Goal: Transaction & Acquisition: Book appointment/travel/reservation

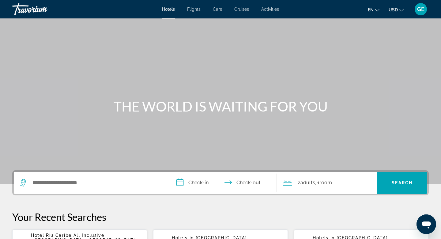
click at [393, 7] on button "USD USD ($) MXN (Mex$) CAD (Can$) GBP (£) EUR (€) AUD (A$) NZD (NZ$) CNY (CN¥)" at bounding box center [396, 9] width 15 height 9
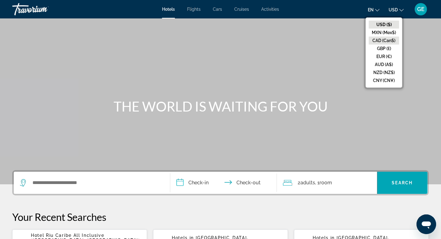
click at [390, 41] on button "CAD (Can$)" at bounding box center [384, 40] width 30 height 8
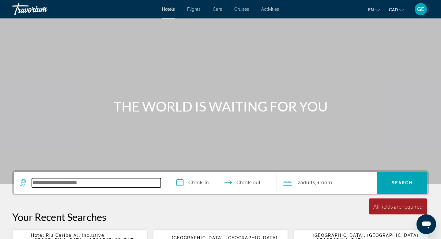
click at [80, 184] on input "Search widget" at bounding box center [96, 182] width 129 height 9
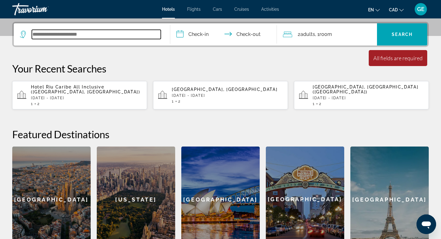
scroll to position [150, 0]
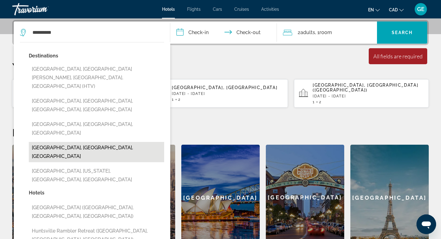
click at [65, 142] on button "[GEOGRAPHIC_DATA], [GEOGRAPHIC_DATA], [GEOGRAPHIC_DATA]" at bounding box center [97, 152] width 136 height 20
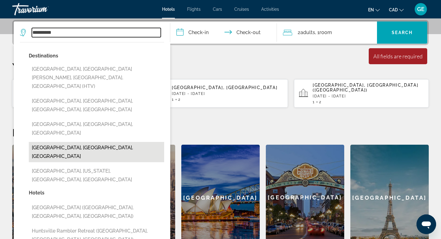
type input "**********"
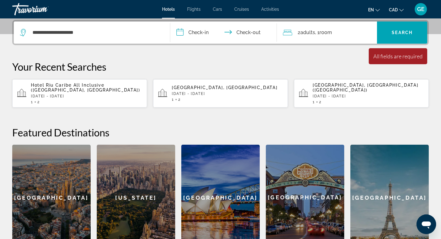
click at [196, 36] on input "**********" at bounding box center [224, 33] width 109 height 24
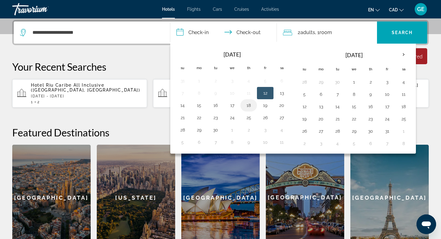
click at [246, 106] on button "18" at bounding box center [249, 105] width 10 height 9
click at [269, 104] on button "19" at bounding box center [266, 105] width 10 height 9
type input "**********"
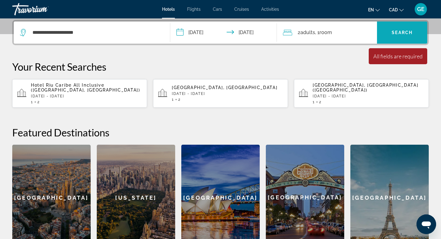
click at [407, 35] on span "Search" at bounding box center [402, 32] width 21 height 5
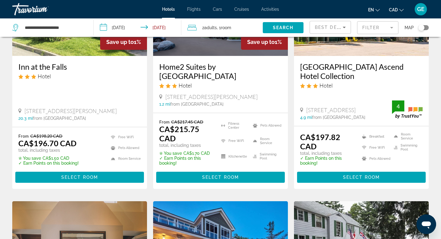
scroll to position [353, 0]
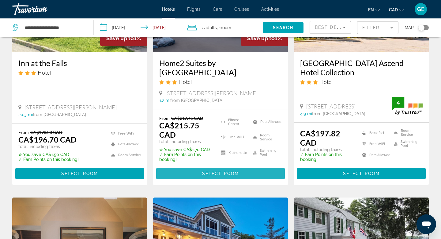
click at [217, 171] on span "Select Room" at bounding box center [220, 173] width 37 height 5
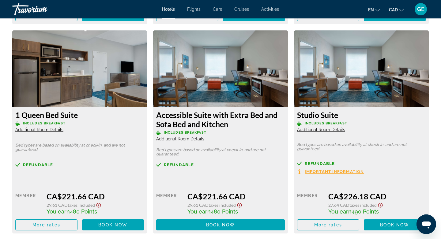
scroll to position [1056, 0]
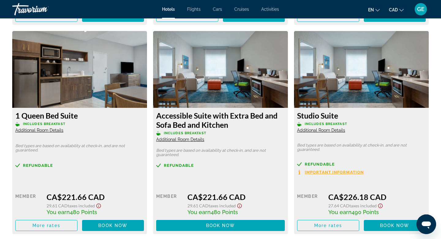
click at [48, 130] on span "Additional Room Details" at bounding box center [39, 130] width 48 height 5
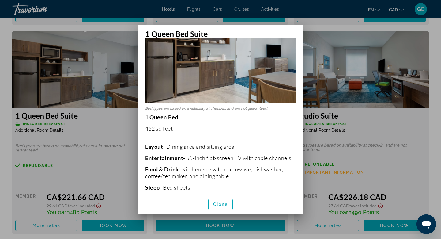
scroll to position [0, 0]
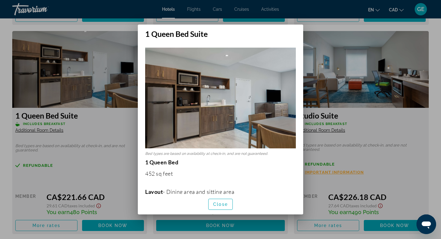
click at [403, 142] on div at bounding box center [220, 119] width 441 height 239
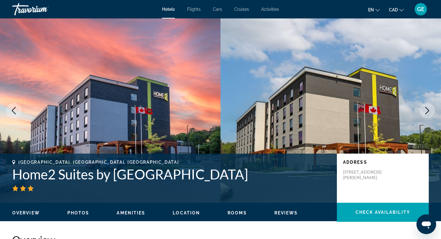
scroll to position [1056, 0]
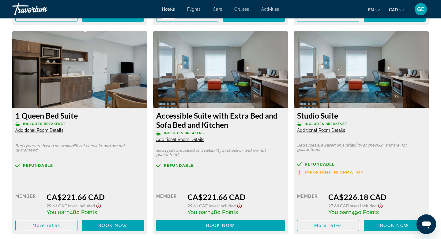
click at [330, 132] on span "Additional Room Details" at bounding box center [321, 130] width 48 height 5
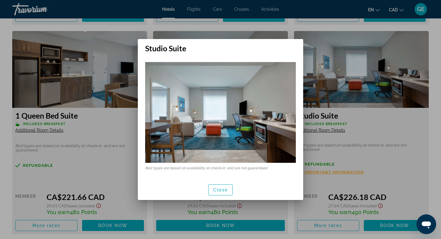
click at [370, 132] on div at bounding box center [220, 119] width 441 height 239
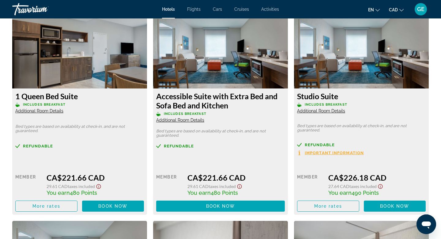
scroll to position [1080, 0]
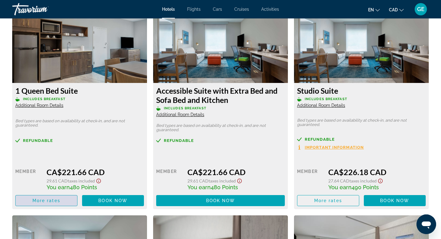
click at [51, 200] on span "More rates" at bounding box center [46, 200] width 28 height 5
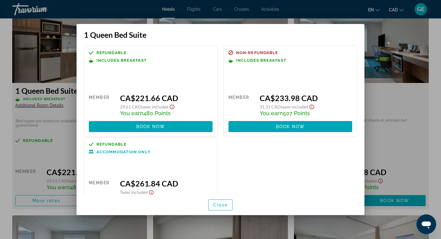
click at [385, 105] on div at bounding box center [220, 119] width 441 height 239
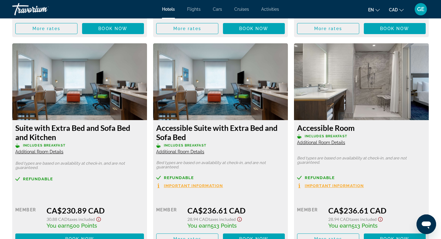
scroll to position [1457, 0]
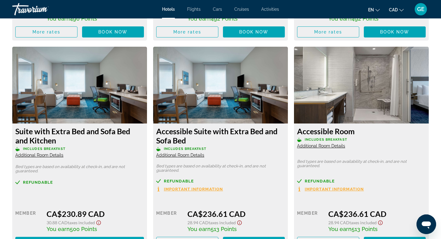
click at [51, 153] on span "Additional Room Details" at bounding box center [39, 154] width 48 height 5
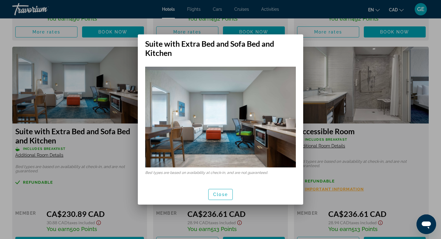
click at [218, 135] on img at bounding box center [220, 117] width 151 height 101
click at [224, 196] on span "Close" at bounding box center [220, 194] width 15 height 5
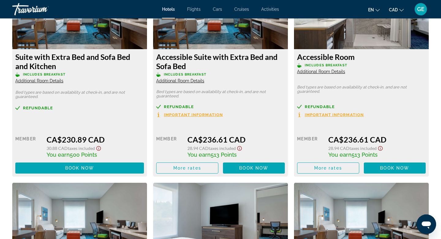
scroll to position [1491, 0]
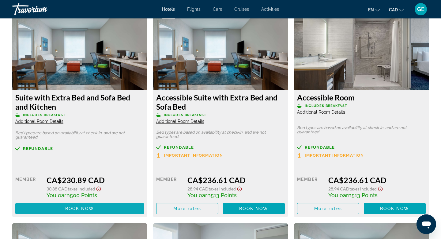
click at [82, 209] on span "Book now" at bounding box center [79, 208] width 29 height 5
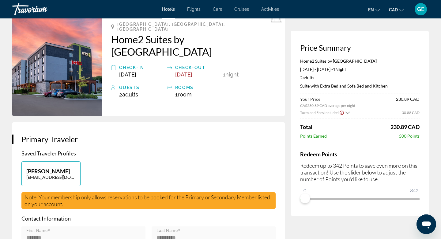
scroll to position [45, 0]
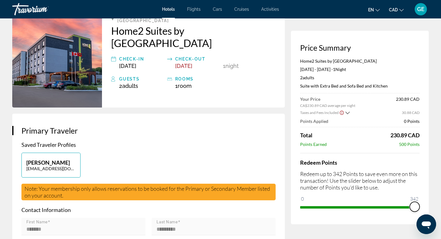
drag, startPoint x: 306, startPoint y: 198, endPoint x: 430, endPoint y: 196, distance: 123.9
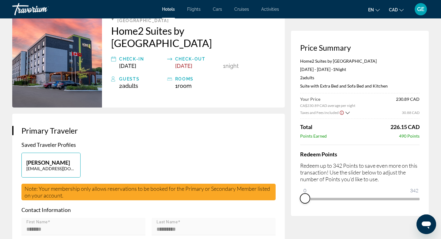
drag, startPoint x: 416, startPoint y: 207, endPoint x: 303, endPoint y: 202, distance: 113.6
click at [303, 202] on span "ngx-slider" at bounding box center [305, 198] width 10 height 10
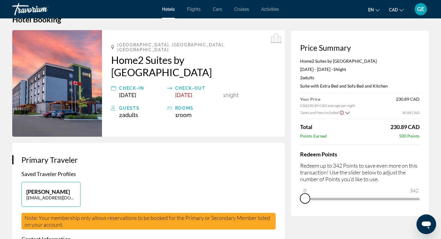
scroll to position [17, 0]
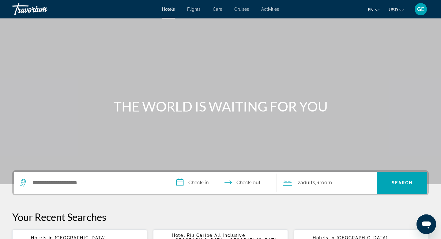
click at [399, 10] on button "USD USD ($) MXN (Mex$) CAD (Can$) GBP (£) EUR (€) AUD (A$) NZD (NZ$) CNY (CN¥)" at bounding box center [396, 9] width 15 height 9
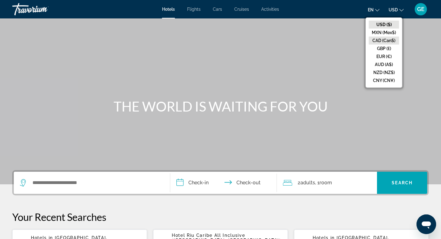
click at [390, 38] on button "CAD (Can$)" at bounding box center [384, 40] width 30 height 8
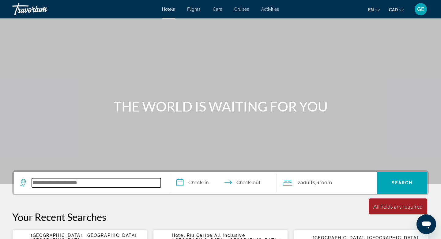
click at [109, 178] on input "Search widget" at bounding box center [96, 182] width 129 height 9
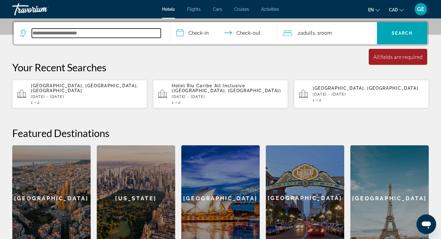
scroll to position [150, 0]
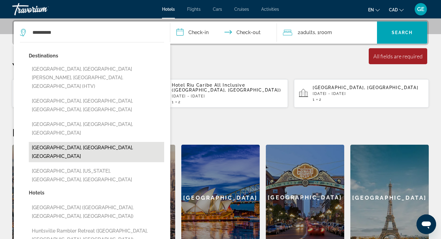
click at [79, 142] on button "[GEOGRAPHIC_DATA], [GEOGRAPHIC_DATA], [GEOGRAPHIC_DATA]" at bounding box center [97, 152] width 136 height 20
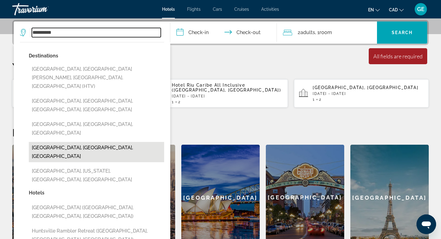
type input "**********"
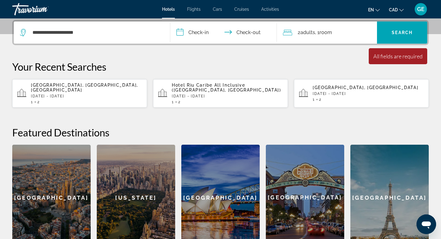
click at [199, 32] on input "**********" at bounding box center [224, 33] width 109 height 24
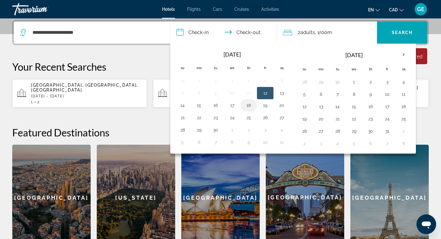
click at [248, 105] on button "18" at bounding box center [249, 105] width 10 height 9
click at [265, 106] on button "19" at bounding box center [266, 105] width 10 height 9
type input "**********"
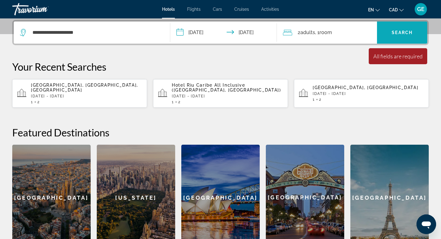
click at [390, 31] on span "Search widget" at bounding box center [402, 32] width 50 height 15
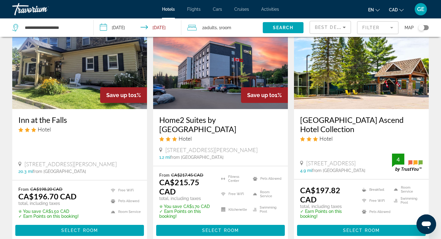
scroll to position [295, 0]
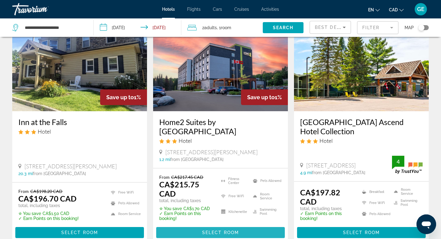
click at [203, 230] on span "Select Room" at bounding box center [220, 232] width 37 height 5
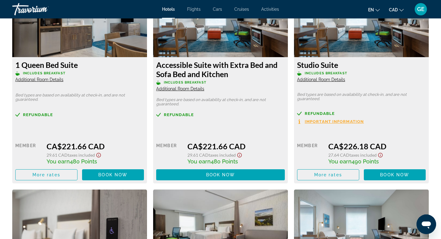
scroll to position [1103, 0]
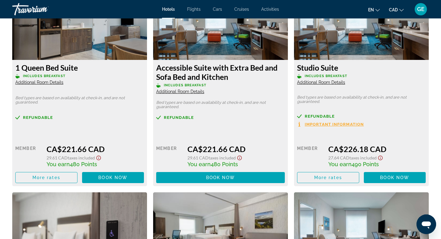
click at [338, 124] on span "Important Information" at bounding box center [334, 124] width 59 height 4
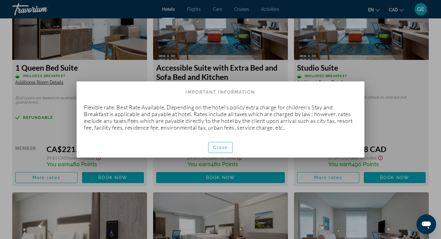
scroll to position [0, 0]
click at [223, 146] on span "Close" at bounding box center [220, 147] width 15 height 5
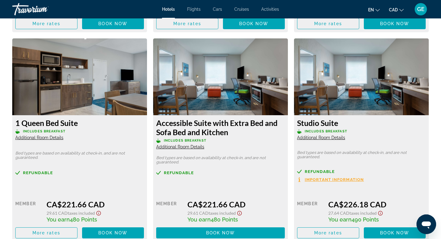
scroll to position [1045, 0]
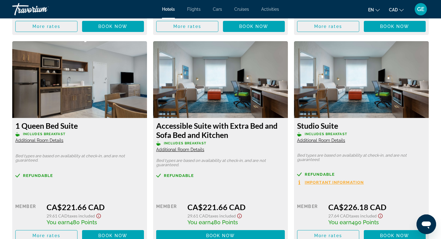
click at [324, 141] on span "Additional Room Details" at bounding box center [321, 140] width 48 height 5
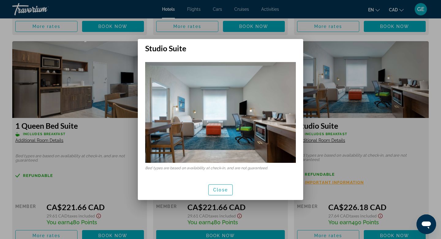
scroll to position [0, 0]
click at [349, 133] on div at bounding box center [220, 119] width 441 height 239
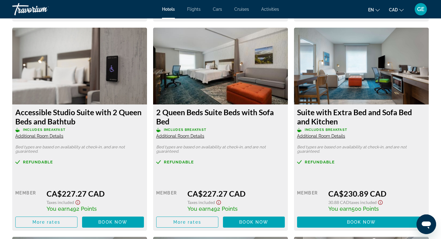
scroll to position [1270, 0]
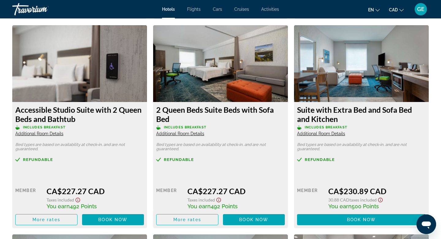
click at [380, 199] on icon "Show Taxes and Fees disclaimer" at bounding box center [380, 200] width 7 height 6
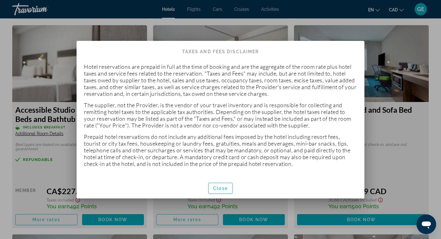
scroll to position [0, 0]
click at [219, 191] on span "button" at bounding box center [221, 188] width 24 height 15
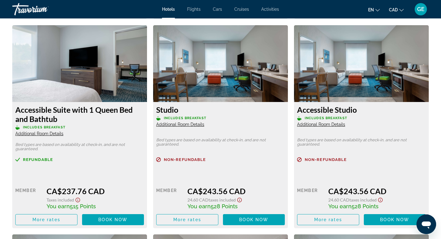
scroll to position [1694, 0]
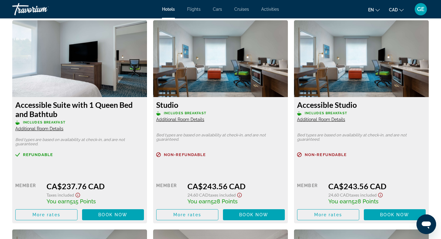
click at [197, 121] on span "Additional Room Details" at bounding box center [180, 119] width 48 height 5
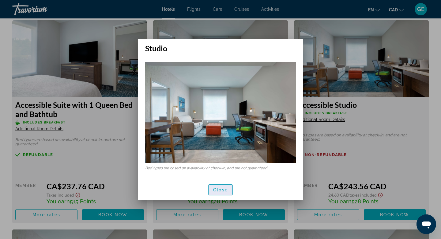
click at [225, 189] on span "Close" at bounding box center [220, 189] width 15 height 5
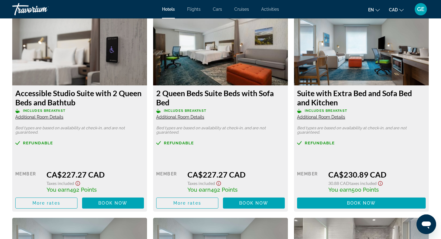
scroll to position [1289, 0]
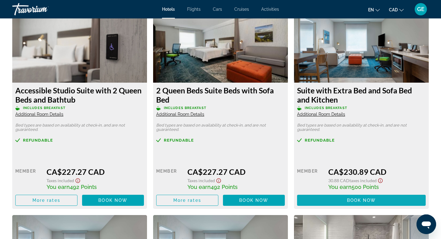
click at [353, 200] on span "Book now" at bounding box center [361, 199] width 29 height 5
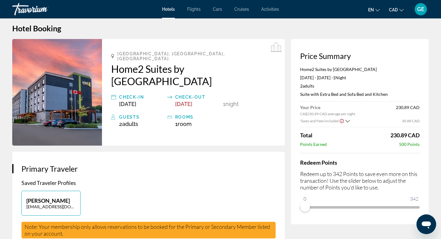
scroll to position [9, 0]
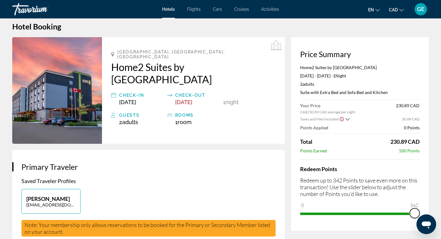
drag, startPoint x: 306, startPoint y: 204, endPoint x: 437, endPoint y: 214, distance: 131.0
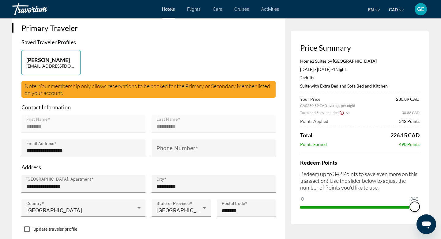
scroll to position [148, 0]
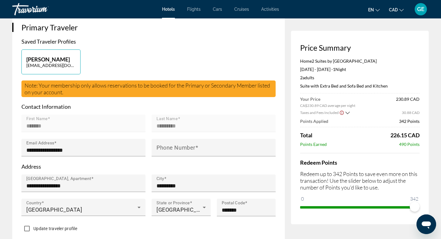
click at [346, 113] on icon "Show Taxes and Fees breakdown" at bounding box center [348, 112] width 4 height 2
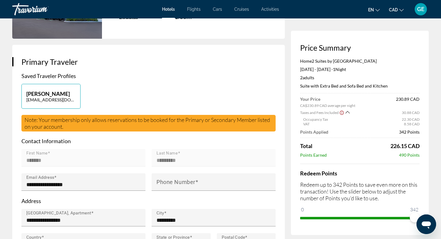
scroll to position [0, 0]
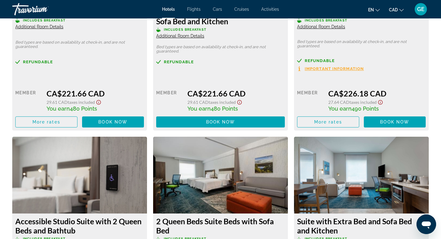
scroll to position [1293, 0]
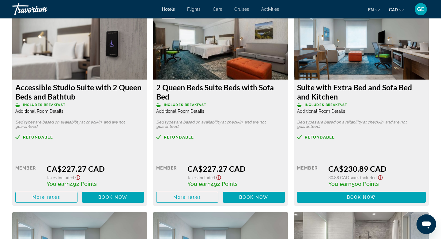
click at [338, 112] on span "Additional Room Details" at bounding box center [321, 111] width 48 height 5
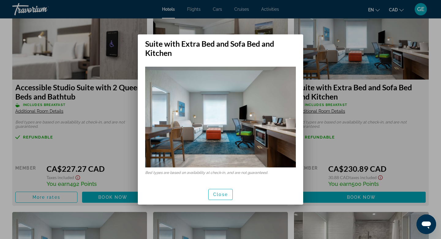
click at [355, 106] on div at bounding box center [220, 119] width 441 height 239
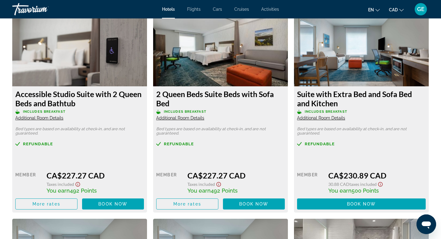
scroll to position [1264, 0]
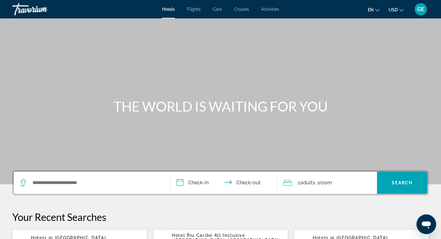
click at [393, 12] on span "USD" at bounding box center [393, 9] width 9 height 5
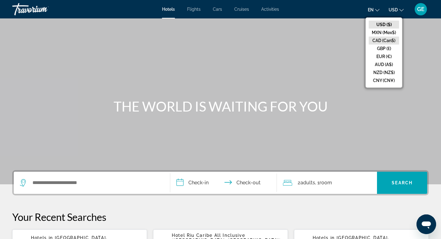
click at [389, 40] on button "CAD (Can$)" at bounding box center [384, 40] width 30 height 8
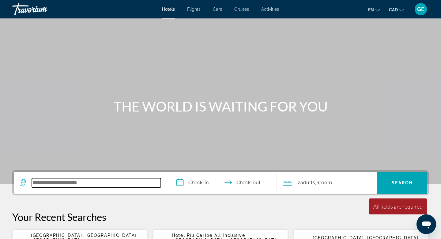
click at [76, 184] on input "Search widget" at bounding box center [96, 182] width 129 height 9
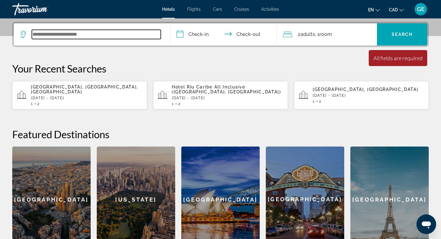
scroll to position [150, 0]
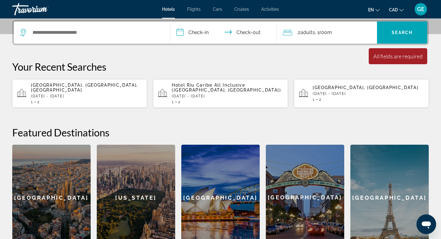
click at [71, 94] on div "[GEOGRAPHIC_DATA], [GEOGRAPHIC_DATA], [GEOGRAPHIC_DATA] [DATE] - [DATE] 1 2" at bounding box center [86, 92] width 111 height 21
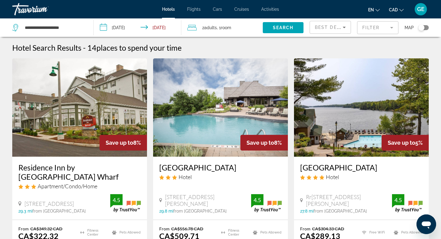
click at [214, 29] on span "Adults" at bounding box center [210, 27] width 13 height 5
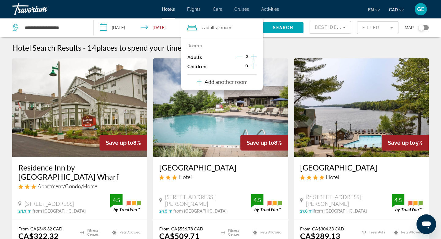
click at [255, 65] on icon "Increment children" at bounding box center [254, 65] width 6 height 7
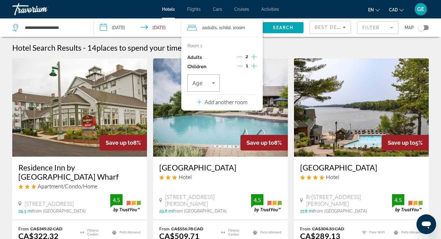
click at [255, 65] on icon "Increment children" at bounding box center [254, 65] width 6 height 7
click at [199, 83] on span "Age" at bounding box center [198, 83] width 10 height 6
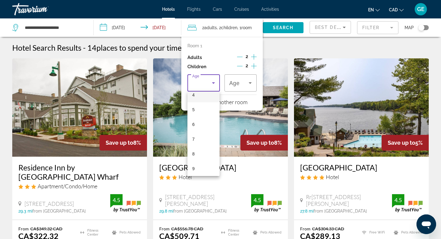
scroll to position [185, 0]
click at [202, 107] on mat-option "13" at bounding box center [204, 107] width 32 height 15
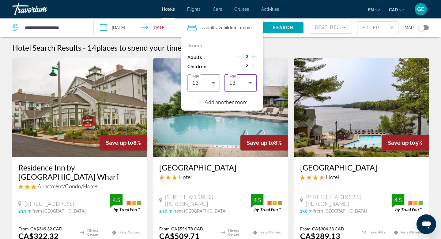
click at [242, 85] on div "13" at bounding box center [240, 82] width 20 height 7
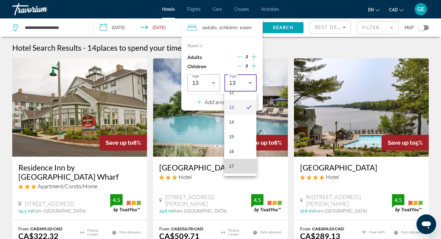
click at [242, 166] on mat-option "17" at bounding box center [240, 165] width 32 height 15
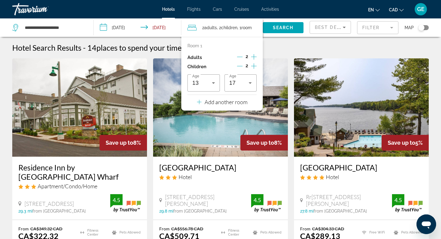
click at [284, 44] on div "Hotel Search Results - 14 places to spend your time" at bounding box center [220, 47] width 417 height 9
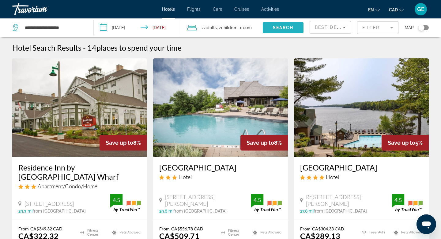
click at [284, 25] on span "Search" at bounding box center [283, 27] width 21 height 5
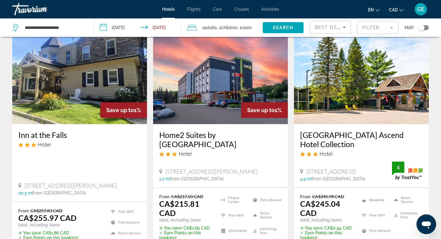
scroll to position [282, 0]
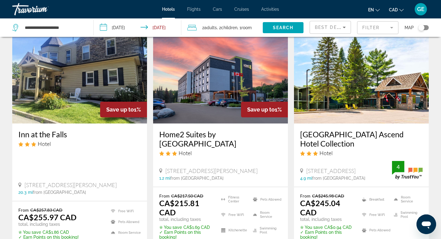
click at [212, 94] on img "Main content" at bounding box center [220, 74] width 135 height 98
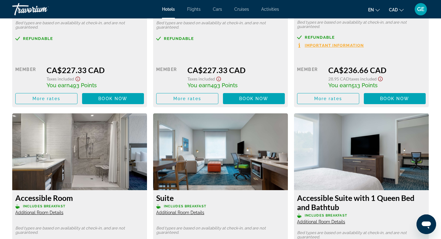
scroll to position [1454, 0]
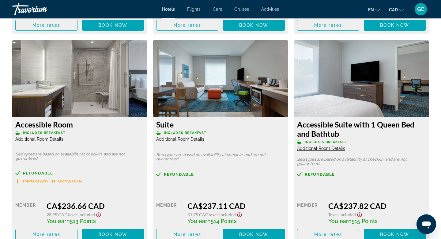
click at [192, 141] on span "Additional Room Details" at bounding box center [180, 138] width 48 height 5
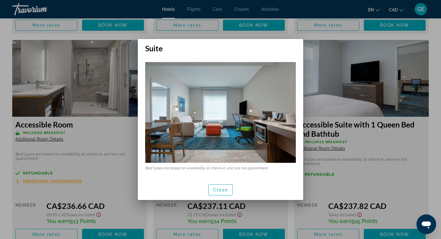
scroll to position [0, 0]
click at [219, 192] on span "Close" at bounding box center [220, 189] width 15 height 5
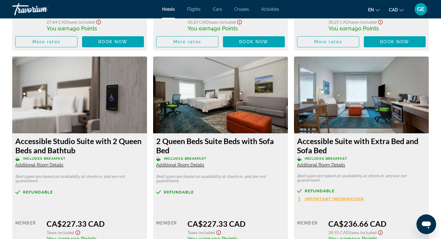
scroll to position [1217, 0]
